Goal: Book appointment/travel/reservation

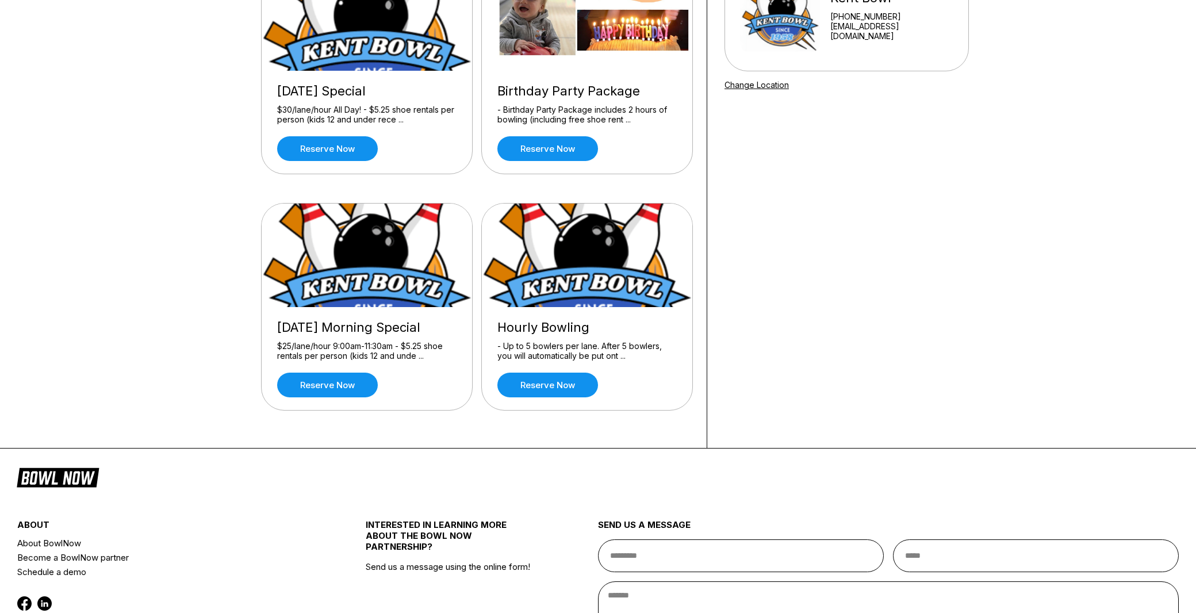
scroll to position [158, 0]
click at [556, 383] on link "Reserve now" at bounding box center [547, 385] width 101 height 25
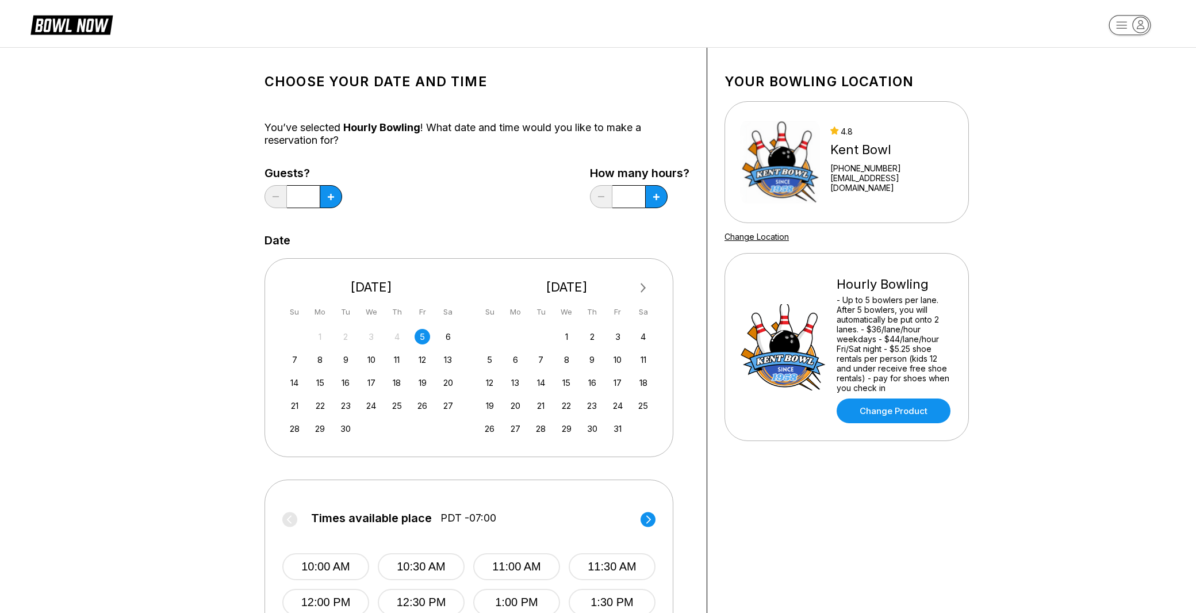
scroll to position [19, 0]
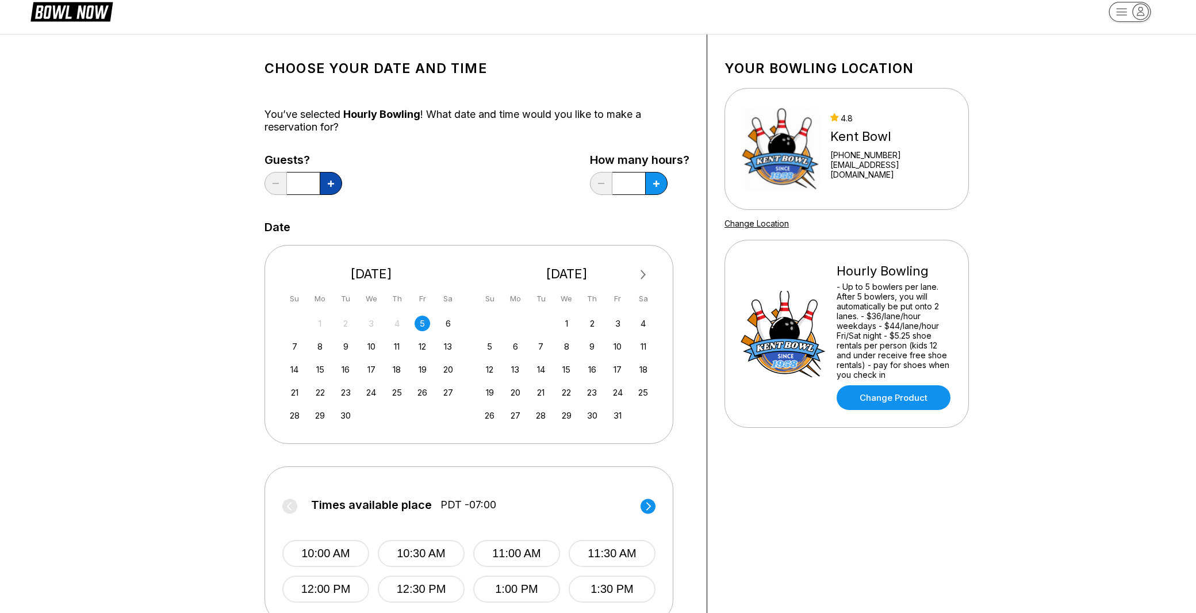
click at [330, 185] on icon at bounding box center [331, 184] width 6 height 6
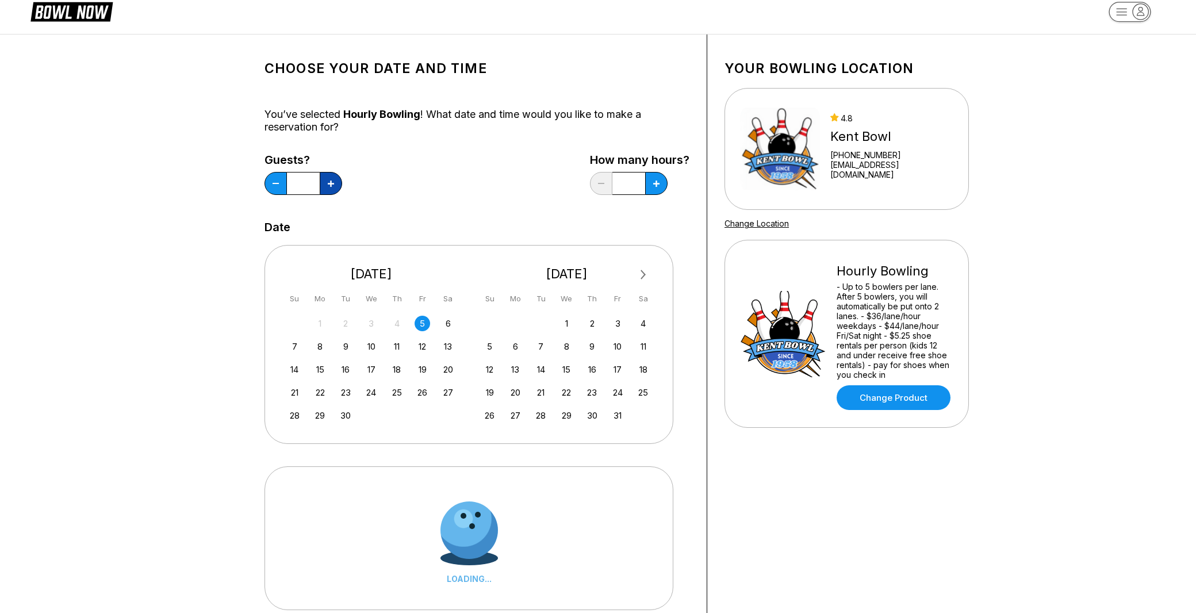
click at [330, 185] on icon at bounding box center [331, 184] width 6 height 6
type input "*"
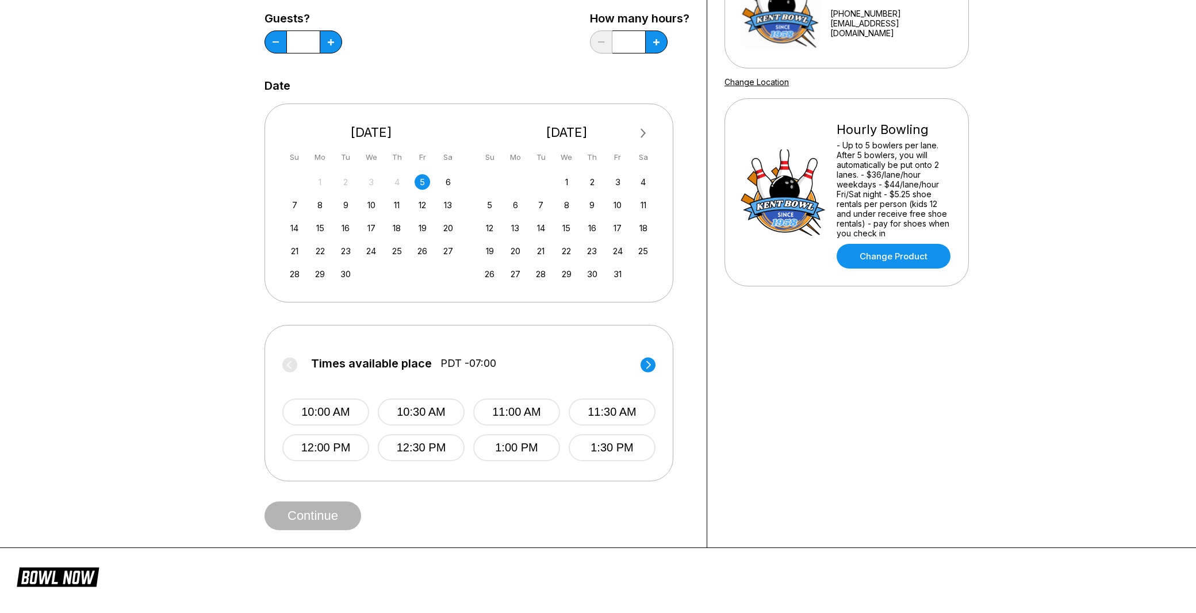
scroll to position [166, 0]
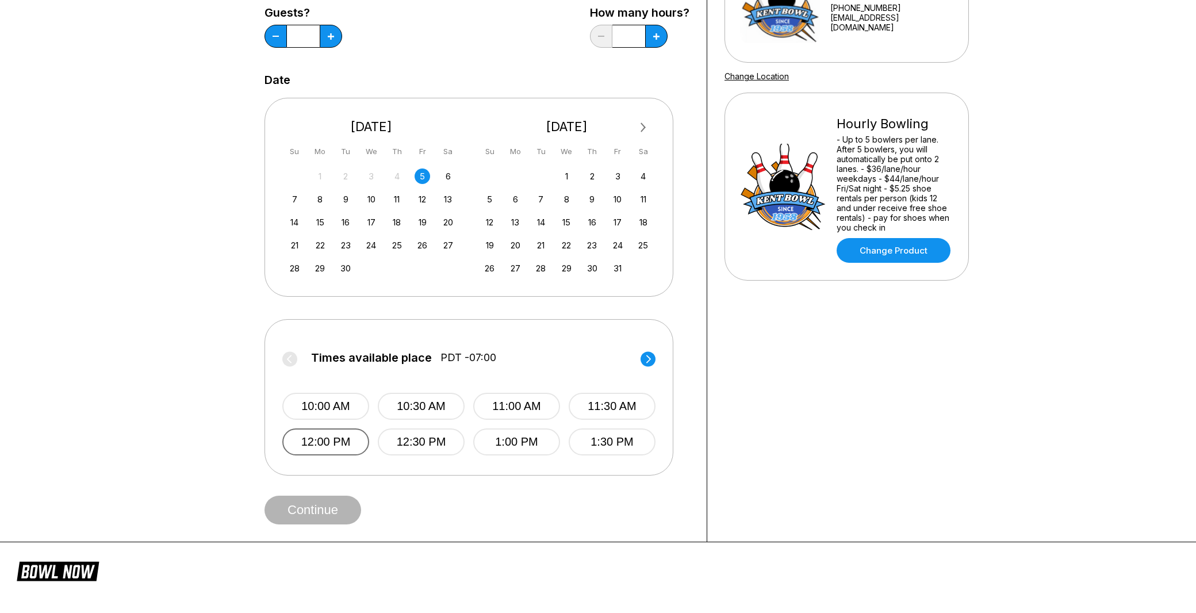
click at [348, 433] on button "12:00 PM" at bounding box center [325, 441] width 87 height 27
click at [327, 502] on button "Continue" at bounding box center [312, 510] width 97 height 29
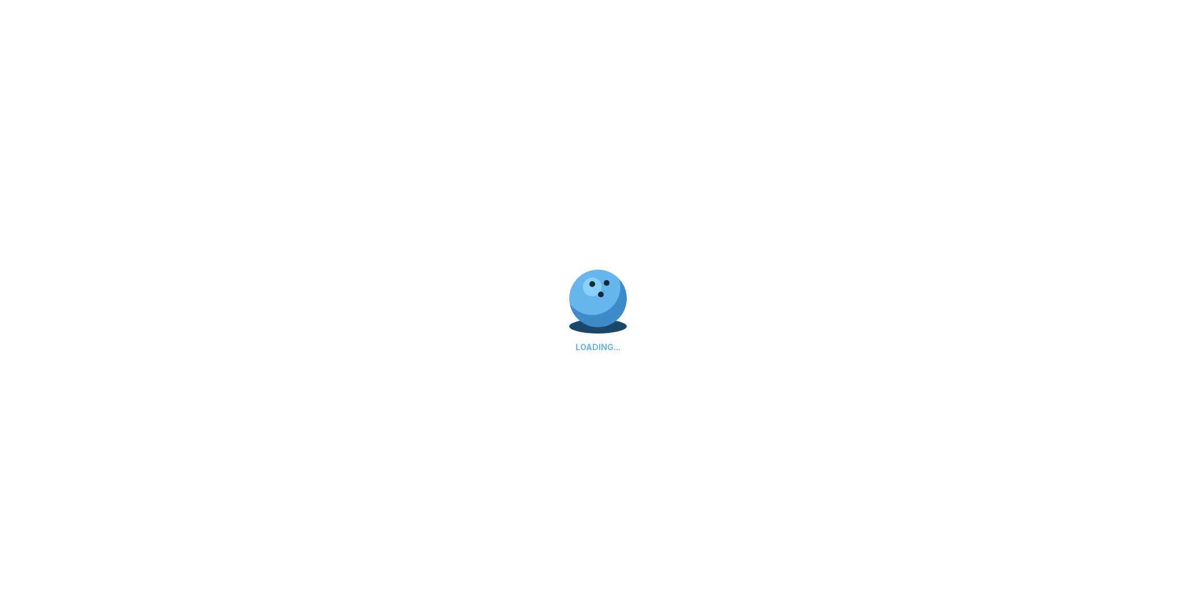
select select "**"
